Goal: Task Accomplishment & Management: Complete application form

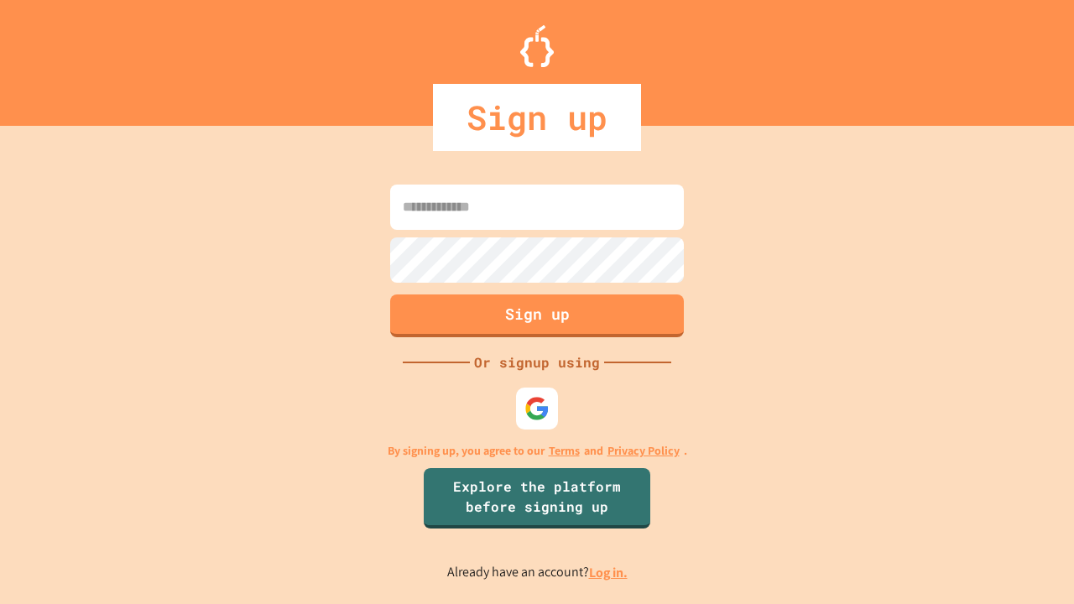
click at [609, 572] on link "Log in." at bounding box center [608, 573] width 39 height 18
